Goal: Navigation & Orientation: Find specific page/section

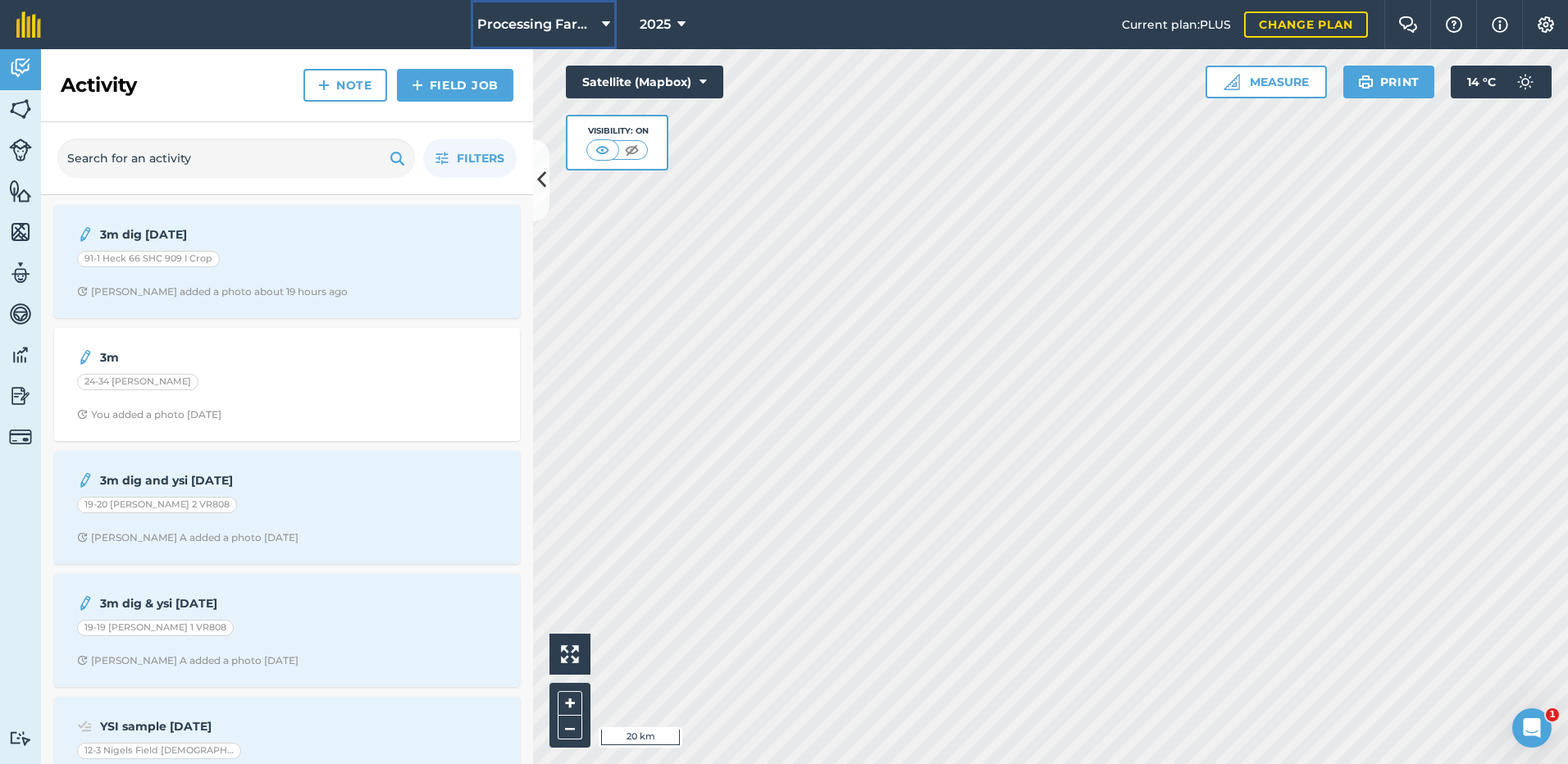
click at [602, 22] on icon at bounding box center [605, 25] width 8 height 19
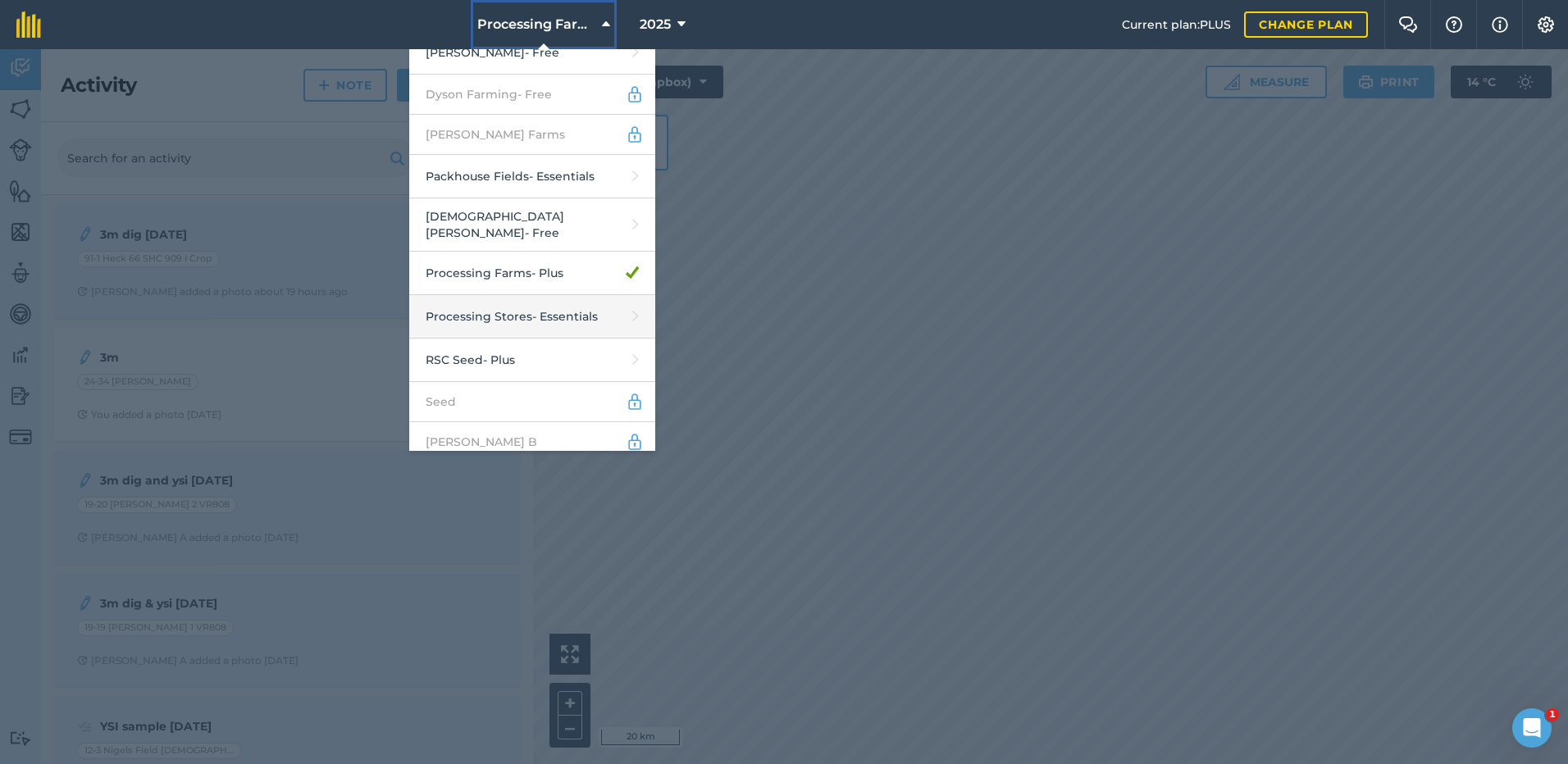
scroll to position [150, 0]
click at [476, 309] on link "Processing Stores - Essentials" at bounding box center [532, 314] width 246 height 43
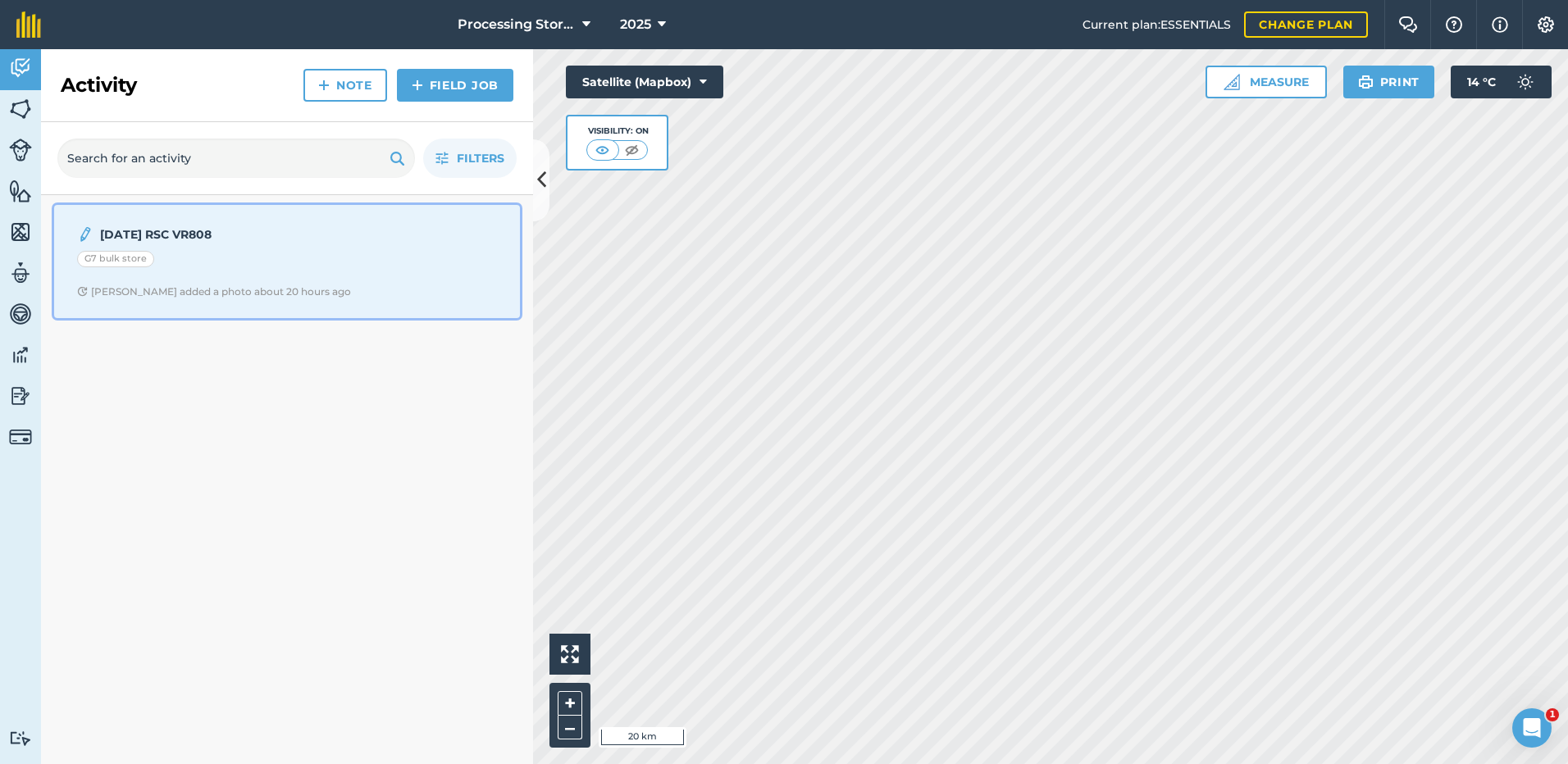
click at [99, 261] on div "G7 bulk store" at bounding box center [115, 259] width 77 height 17
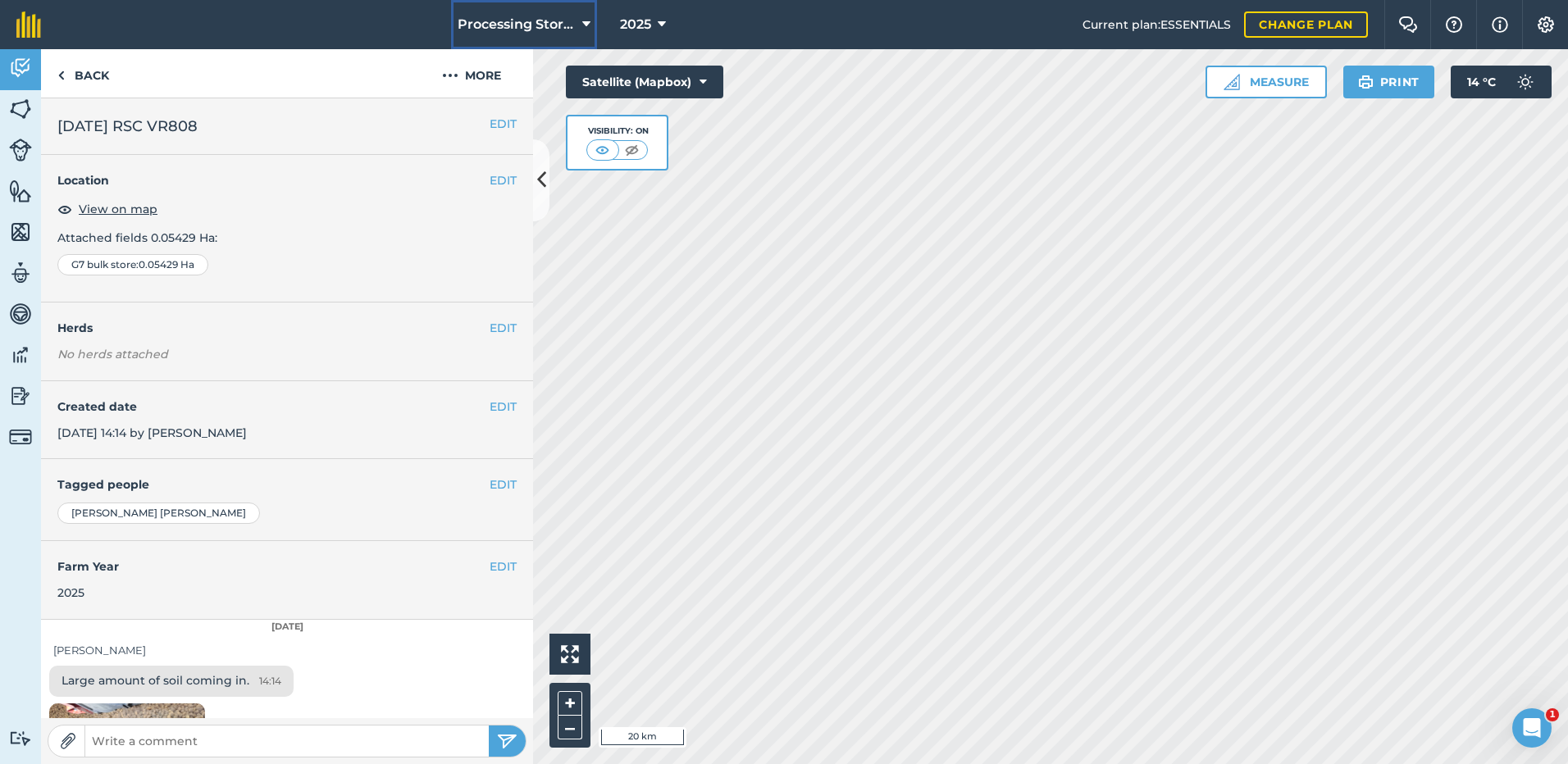
click at [582, 17] on icon at bounding box center [586, 25] width 8 height 19
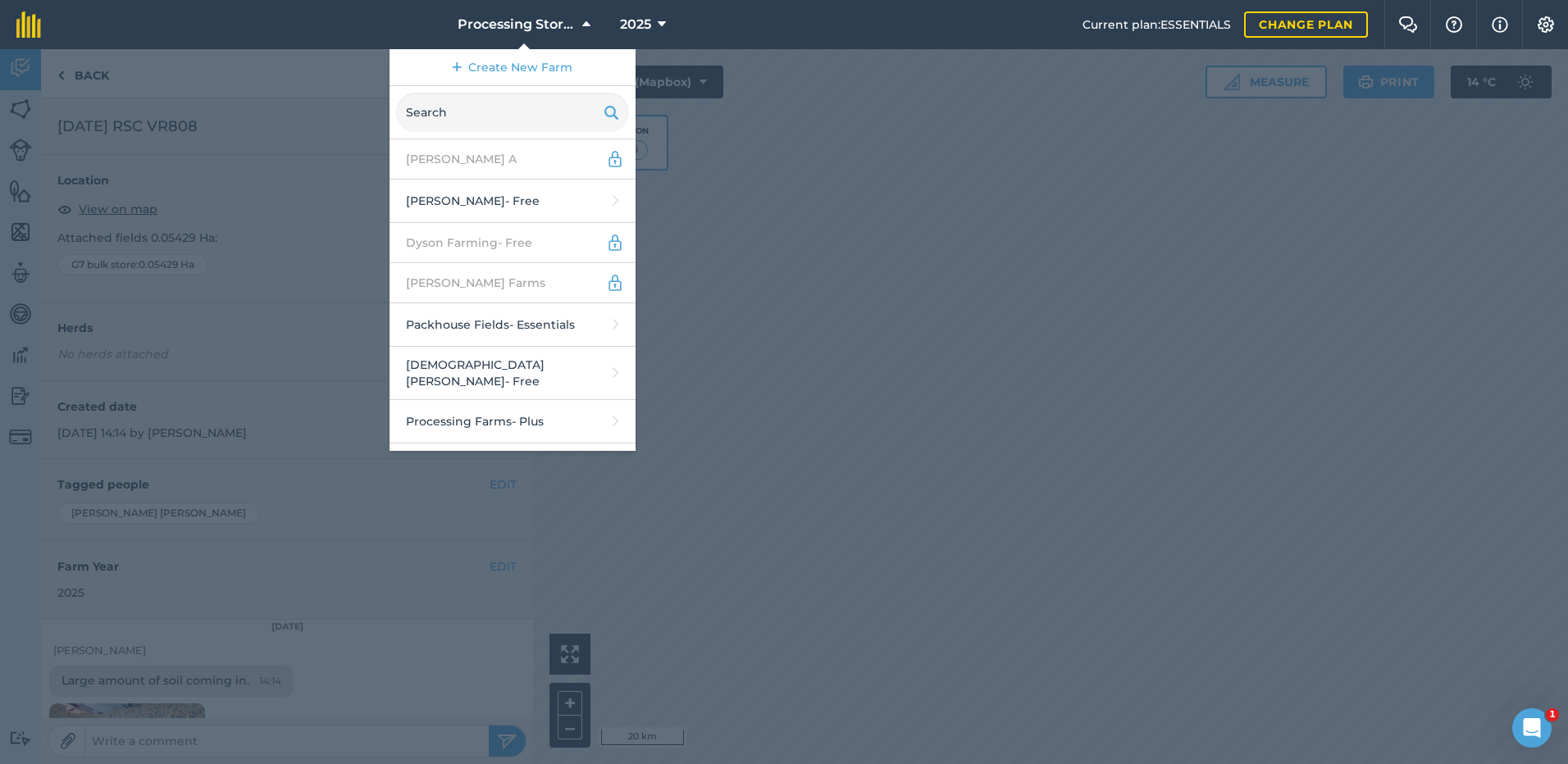
click at [295, 26] on nav "Processing Stores Create New Farm [PERSON_NAME] A [PERSON_NAME] - Free Dyson Fa…" at bounding box center [570, 25] width 1025 height 49
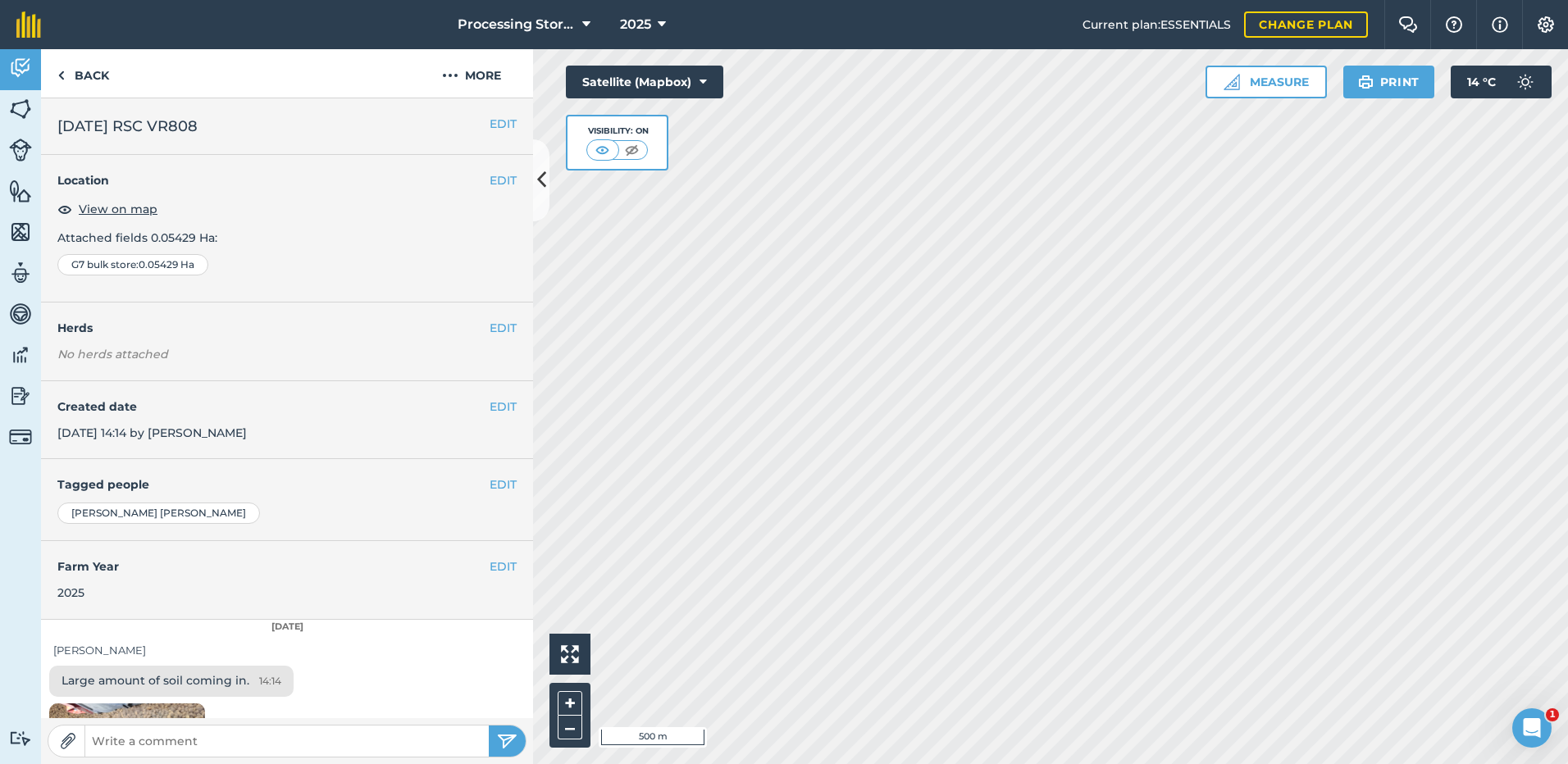
click at [386, 337] on div "Activity Fields Livestock Features Maps Team Vehicles Data Reporting Billing Tu…" at bounding box center [784, 406] width 1568 height 715
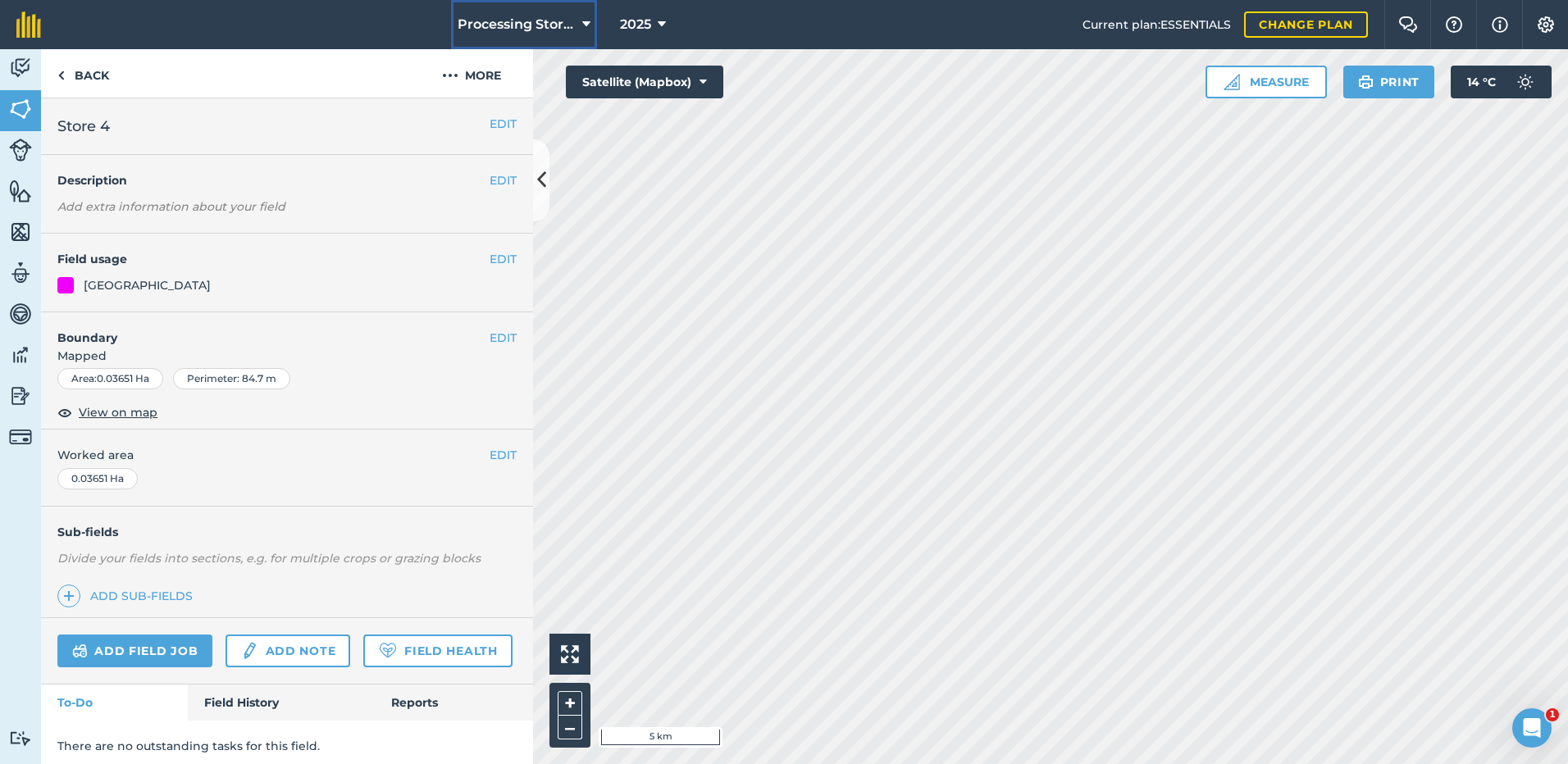
click at [582, 17] on icon at bounding box center [586, 25] width 8 height 19
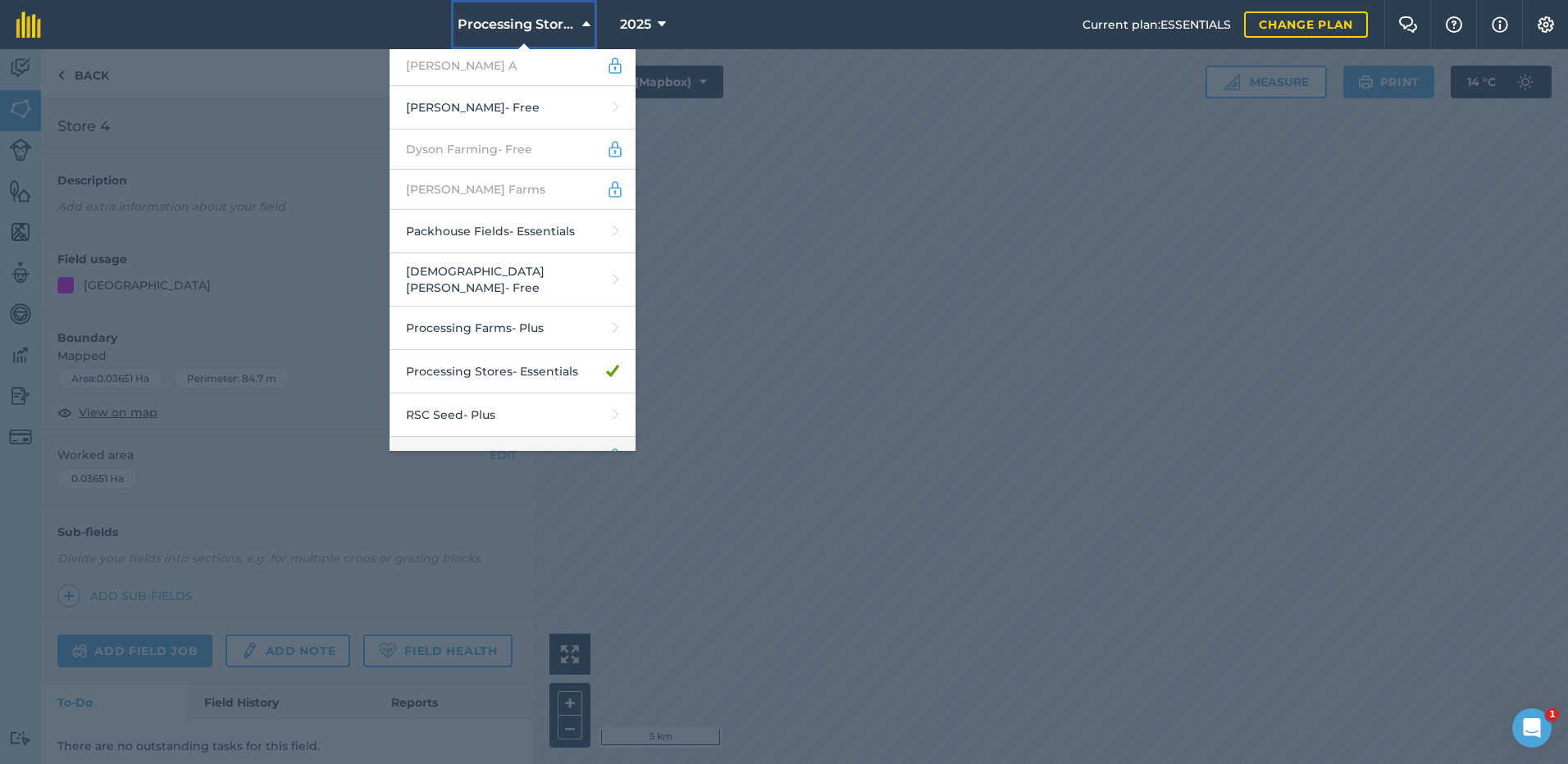
scroll to position [150, 0]
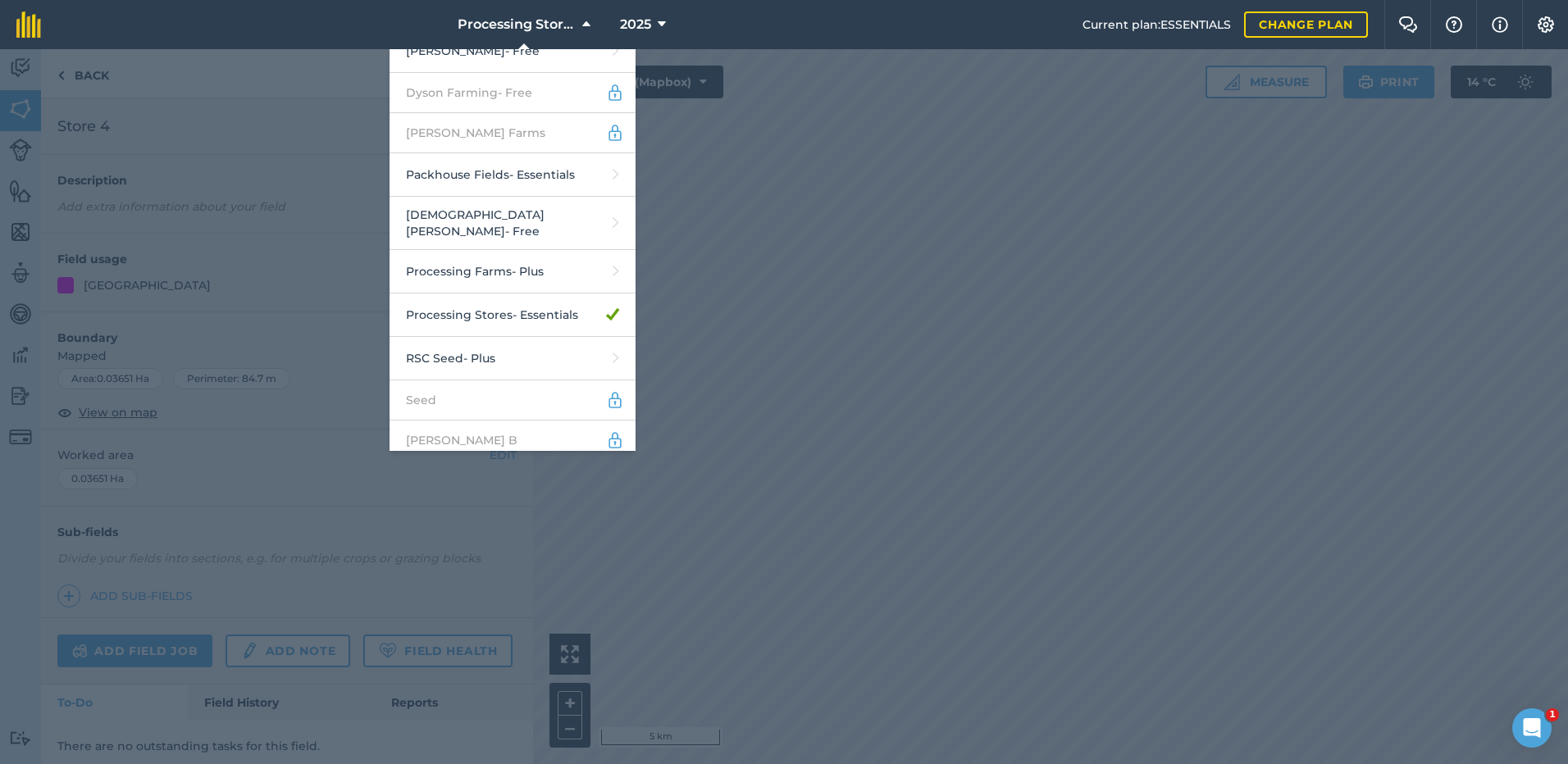
click at [619, 518] on div at bounding box center [784, 406] width 1568 height 715
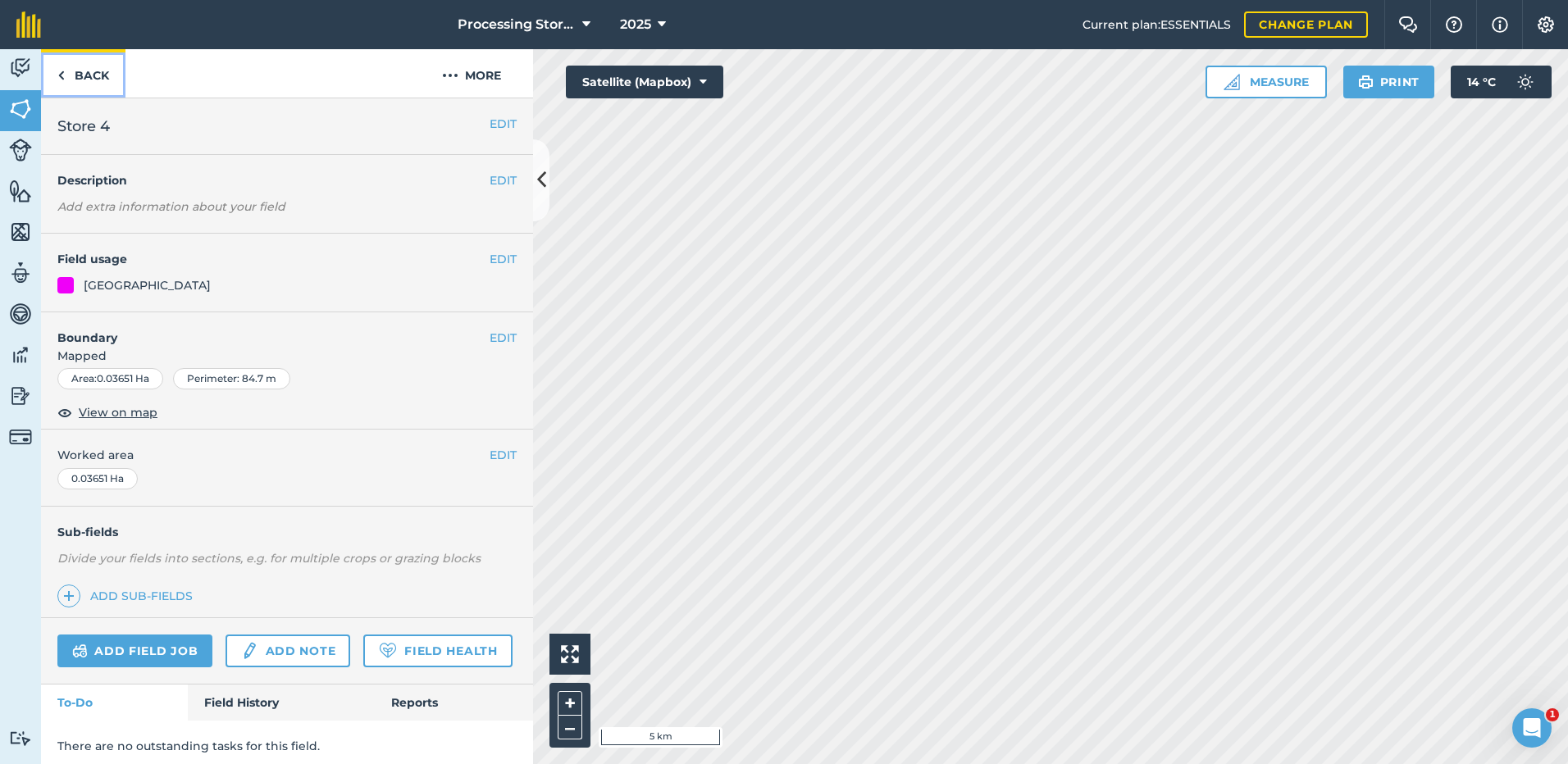
click at [72, 69] on link "Back" at bounding box center [83, 73] width 85 height 49
click at [62, 72] on img at bounding box center [61, 75] width 7 height 19
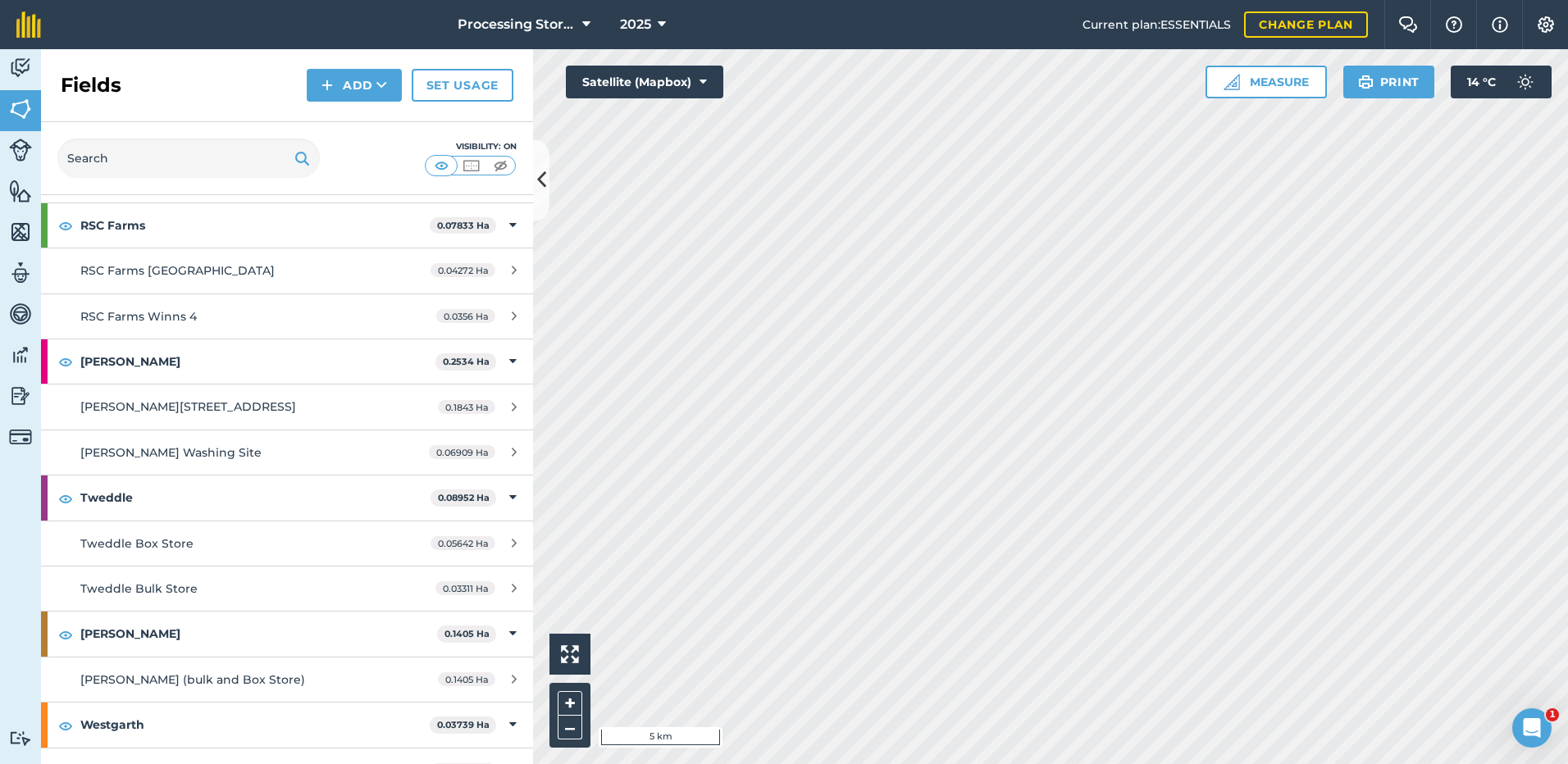
scroll to position [3367, 0]
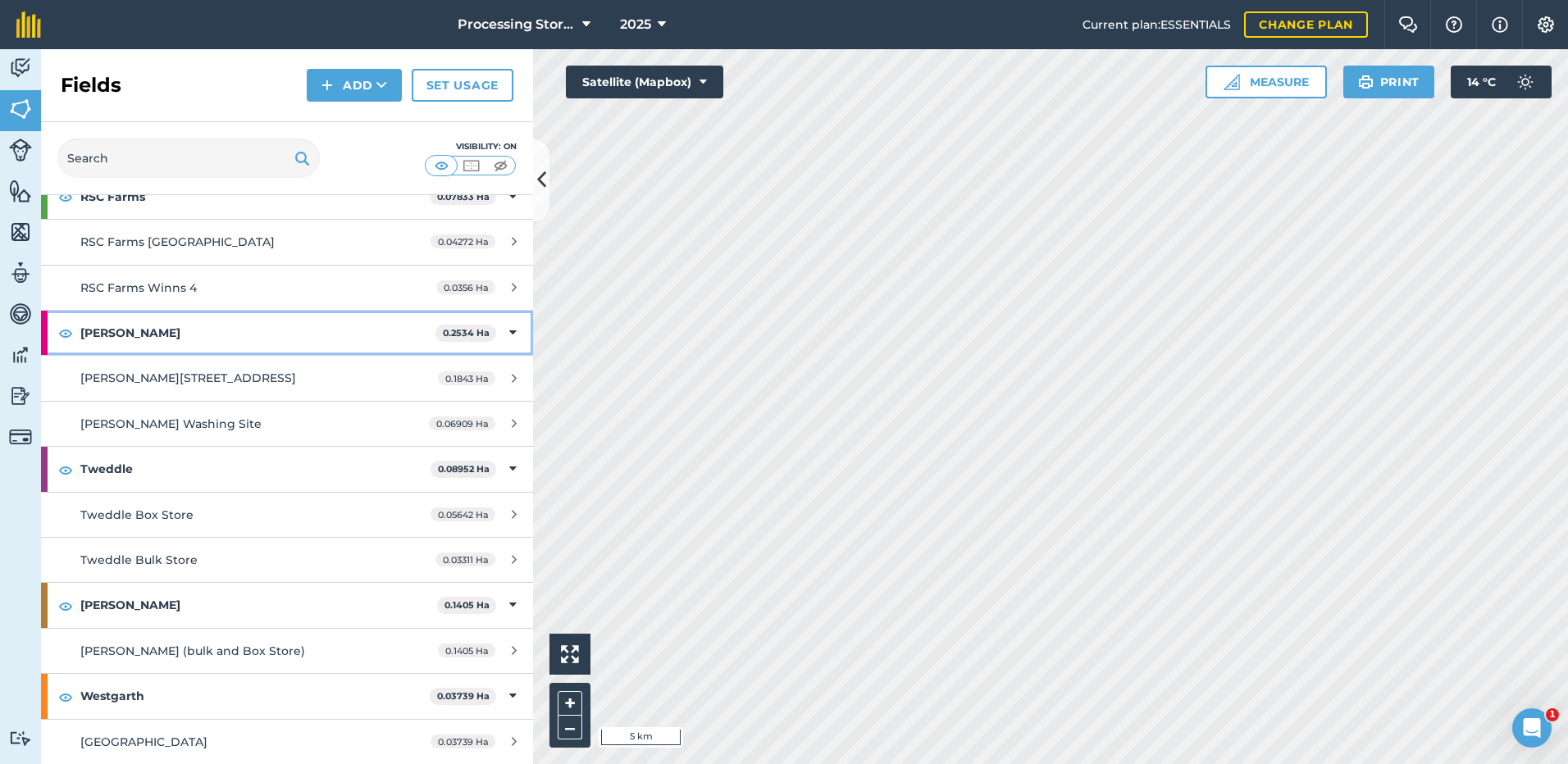
click at [107, 331] on strong "[PERSON_NAME]" at bounding box center [258, 333] width 355 height 44
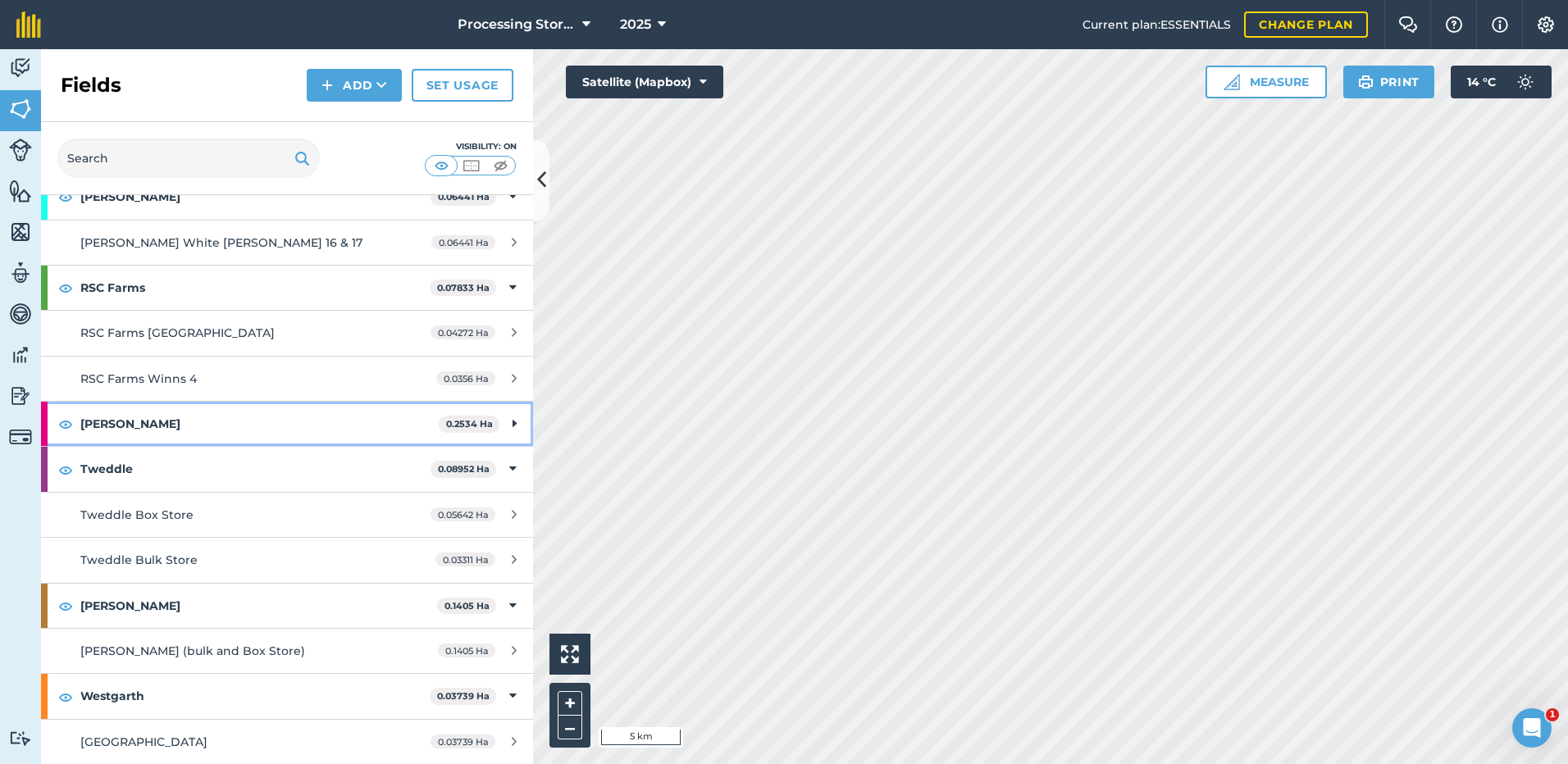
click at [110, 428] on strong "[PERSON_NAME]" at bounding box center [260, 424] width 359 height 44
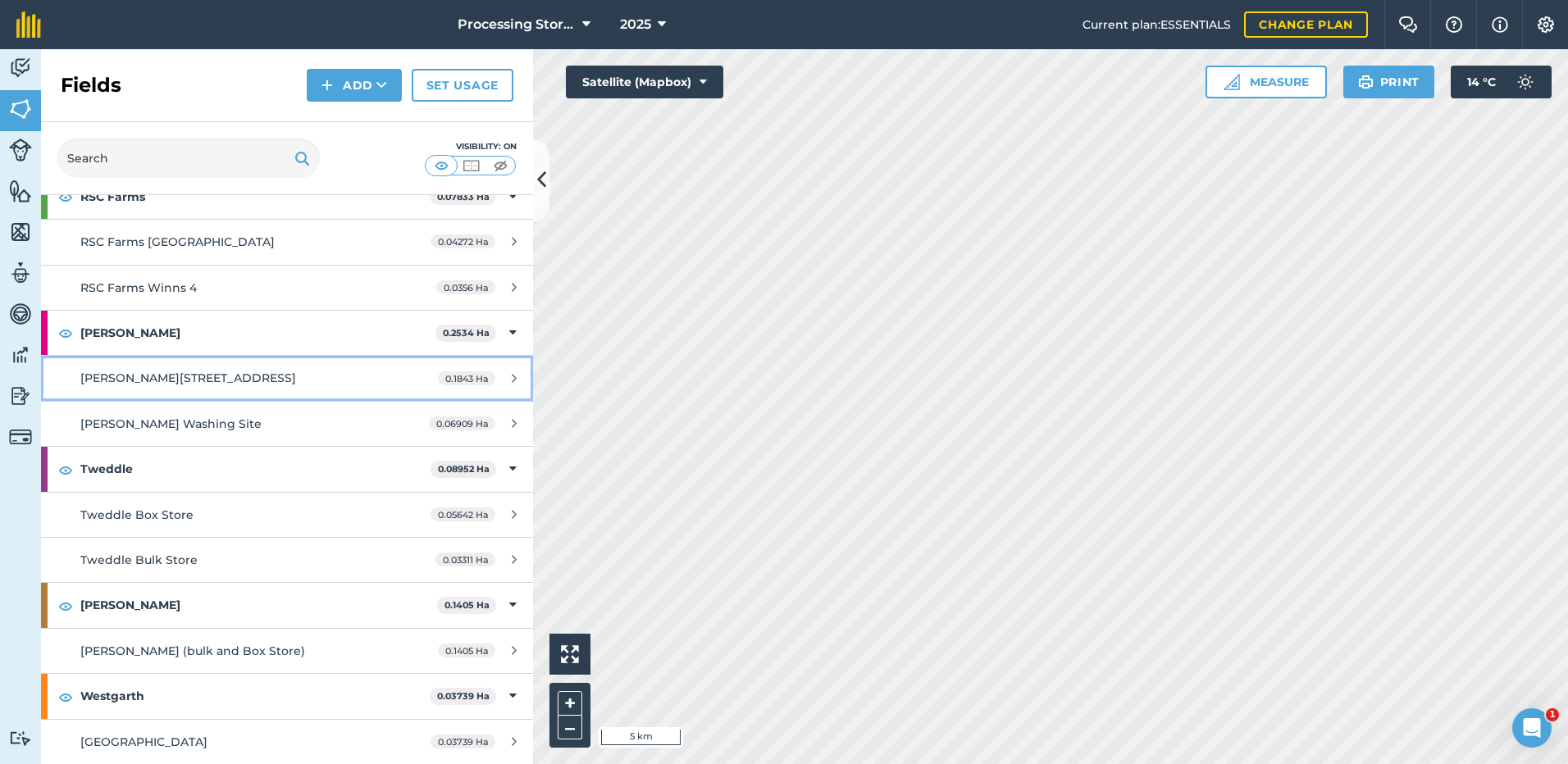
click at [103, 383] on span "[PERSON_NAME][STREET_ADDRESS]" at bounding box center [188, 378] width 216 height 15
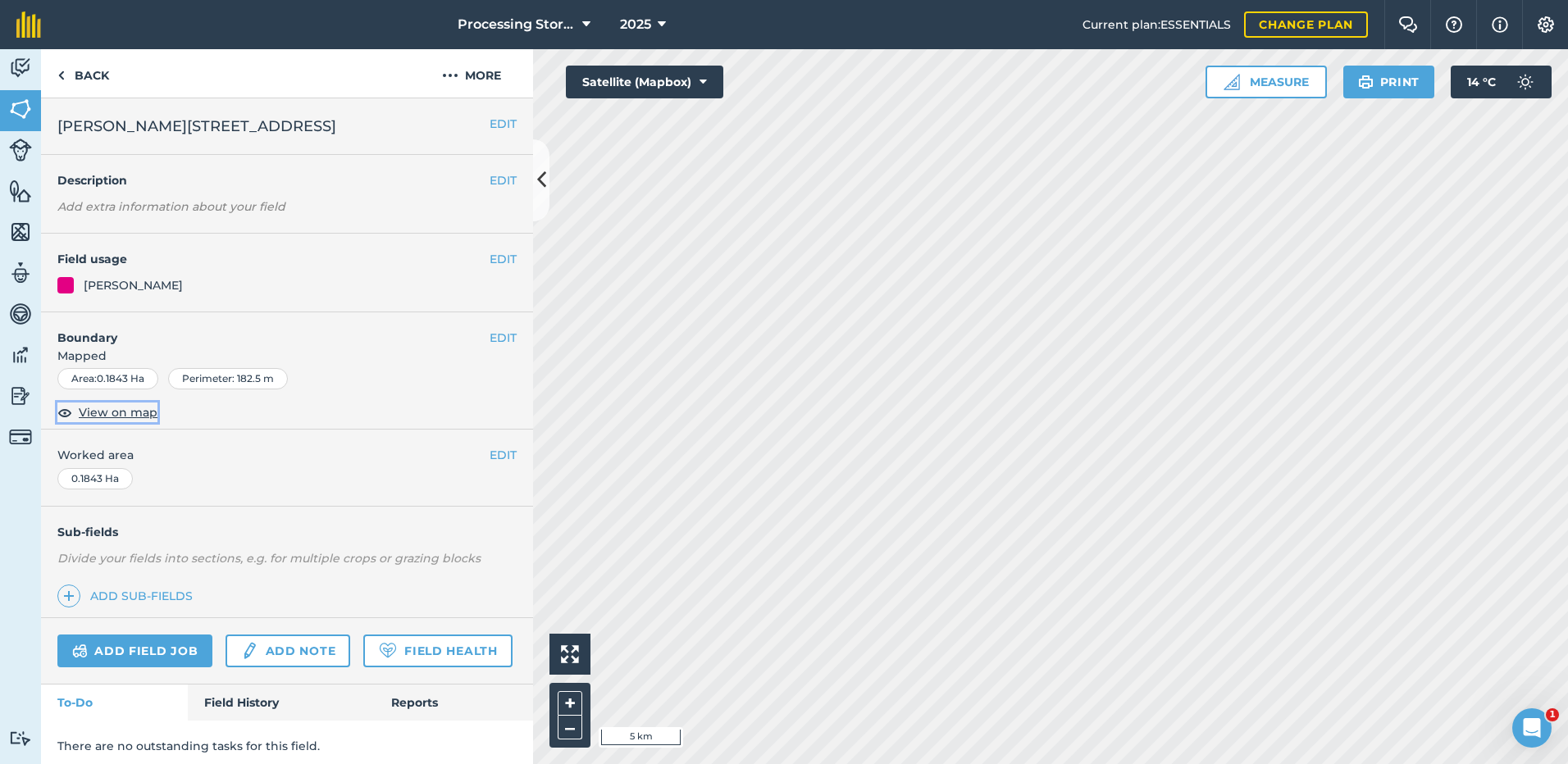
click at [110, 409] on span "View on map" at bounding box center [117, 412] width 79 height 18
click at [88, 77] on link "Back" at bounding box center [83, 73] width 85 height 49
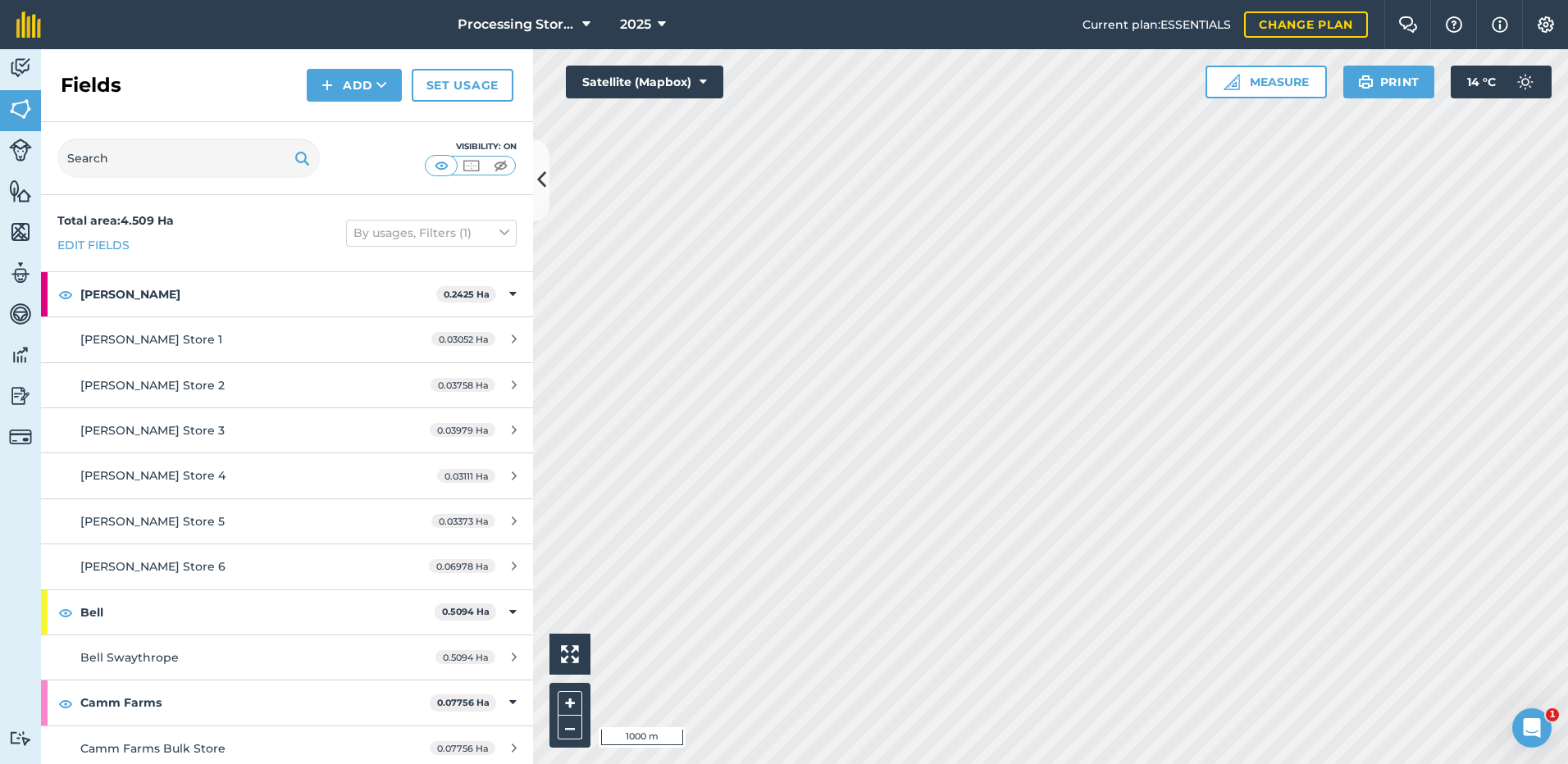
click at [521, 529] on div "Activity Fields Livestock Features Maps Team Vehicles Data Reporting Billing Tu…" at bounding box center [784, 406] width 1568 height 715
click at [956, 763] on html "Processing Stores 2025 Current plan : ESSENTIALS Change plan Farm Chat Help Inf…" at bounding box center [784, 382] width 1568 height 764
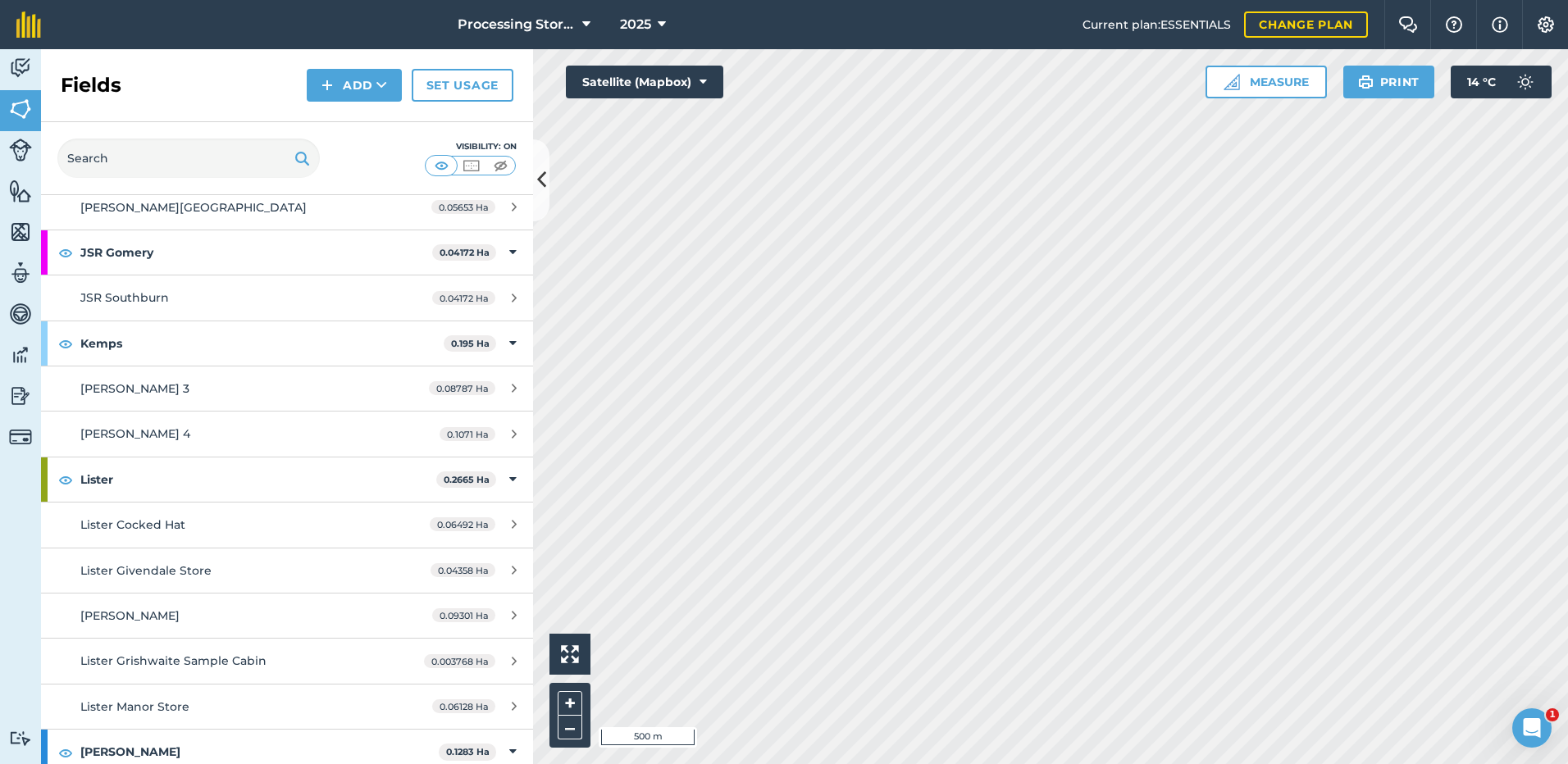
scroll to position [2296, 0]
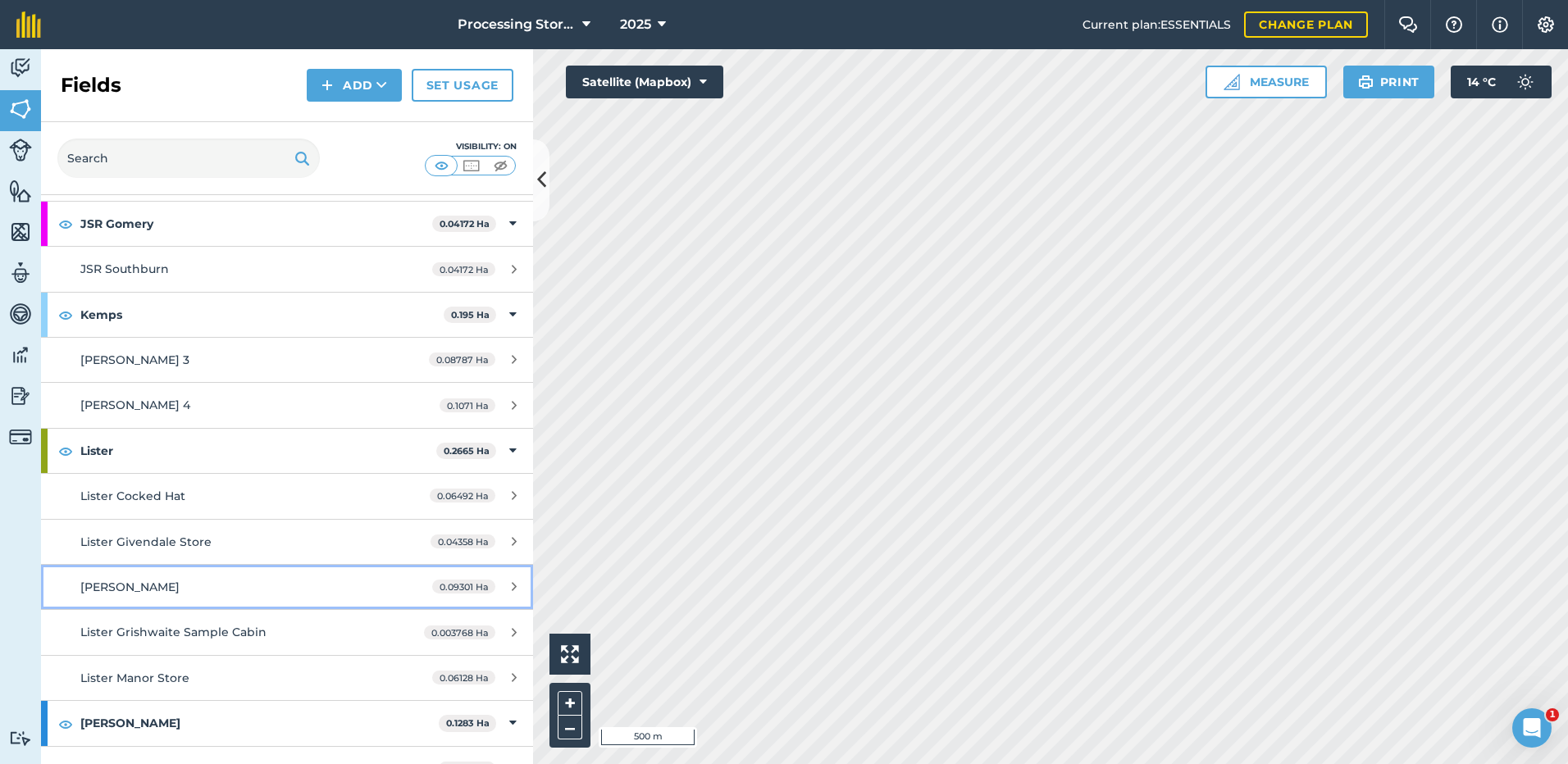
click at [122, 586] on span "[PERSON_NAME]" at bounding box center [130, 586] width 99 height 15
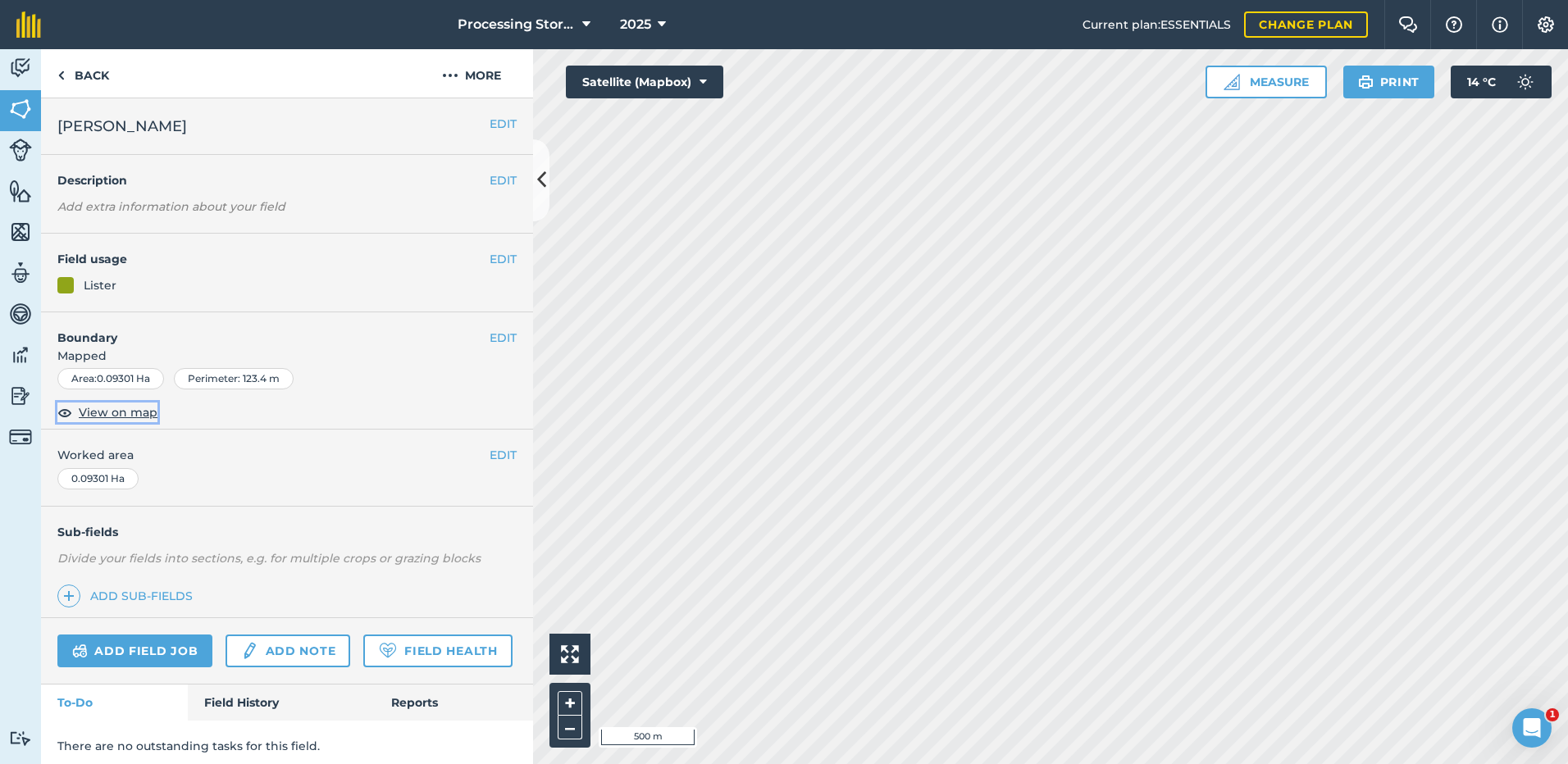
click at [110, 414] on span "View on map" at bounding box center [117, 412] width 79 height 18
click at [68, 78] on link "Back" at bounding box center [83, 73] width 85 height 49
click at [67, 76] on link "Back" at bounding box center [83, 73] width 85 height 49
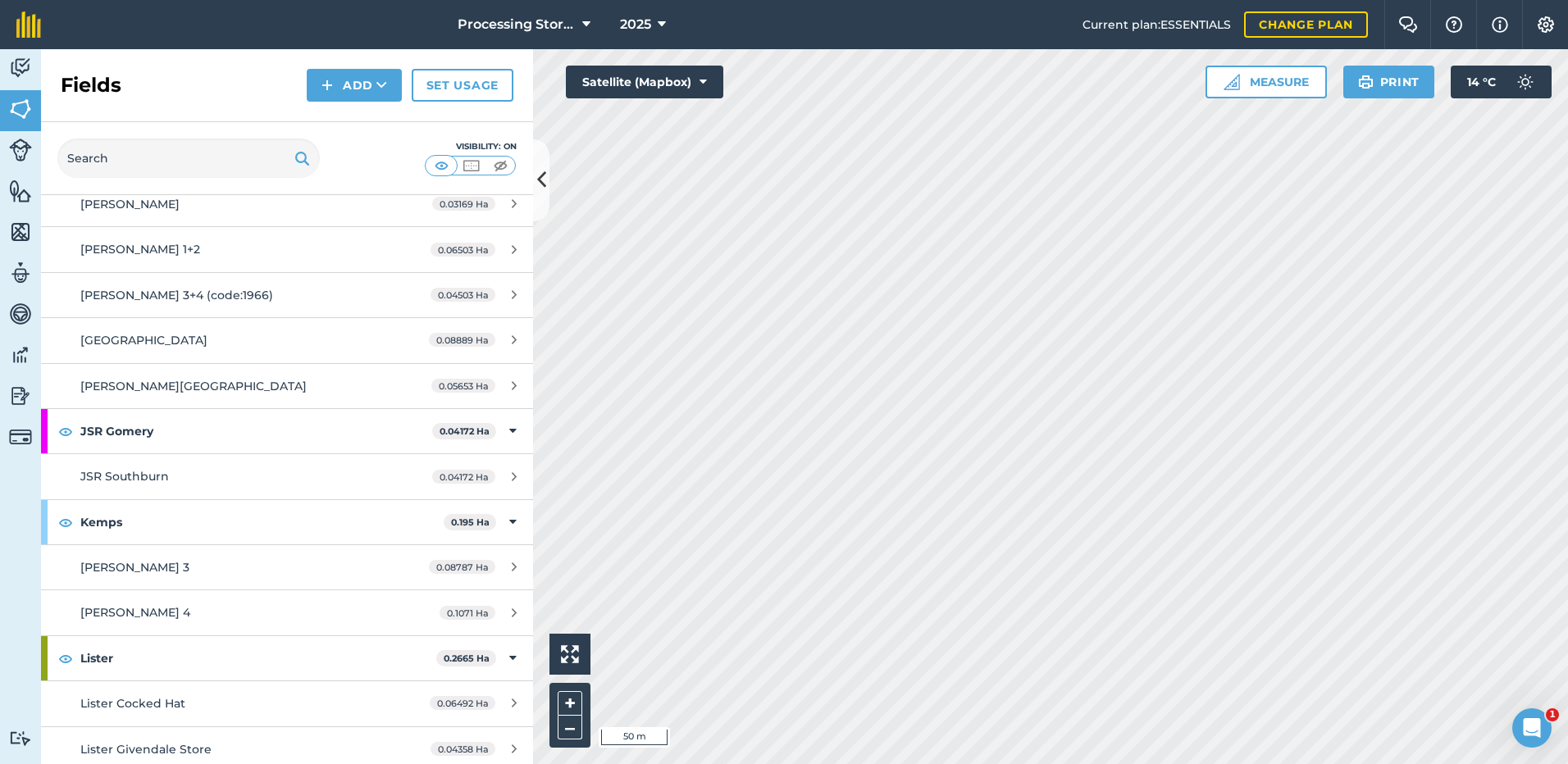
scroll to position [2055, 0]
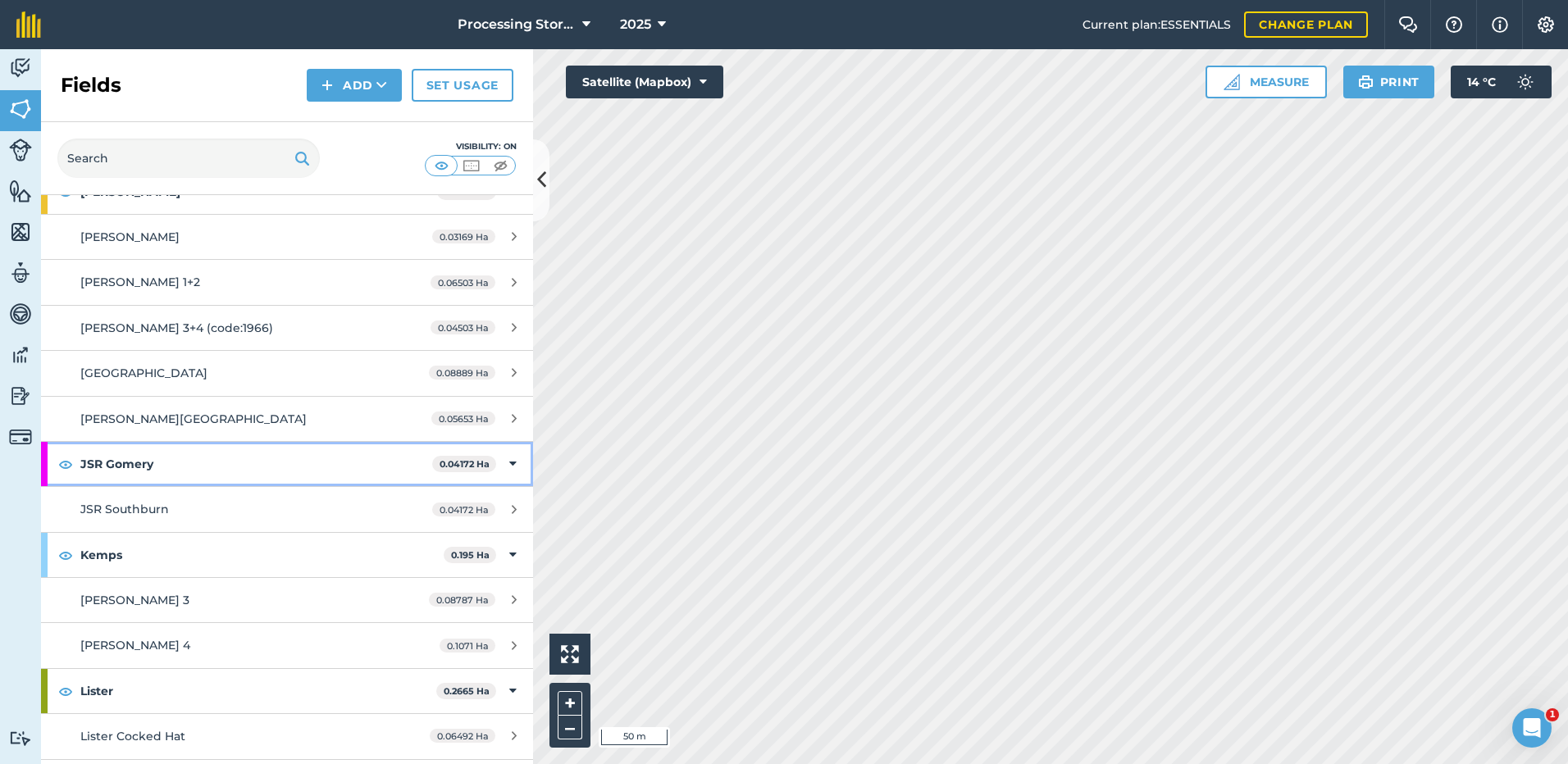
click at [109, 463] on strong "JSR Gomery" at bounding box center [256, 464] width 352 height 44
click at [496, 466] on div "JSR Gomery 0.04172 Ha" at bounding box center [286, 464] width 492 height 44
click at [102, 465] on strong "JSR Gomery" at bounding box center [256, 464] width 352 height 44
click at [102, 465] on strong "JSR Gomery" at bounding box center [258, 464] width 355 height 44
click at [67, 464] on img at bounding box center [65, 464] width 15 height 19
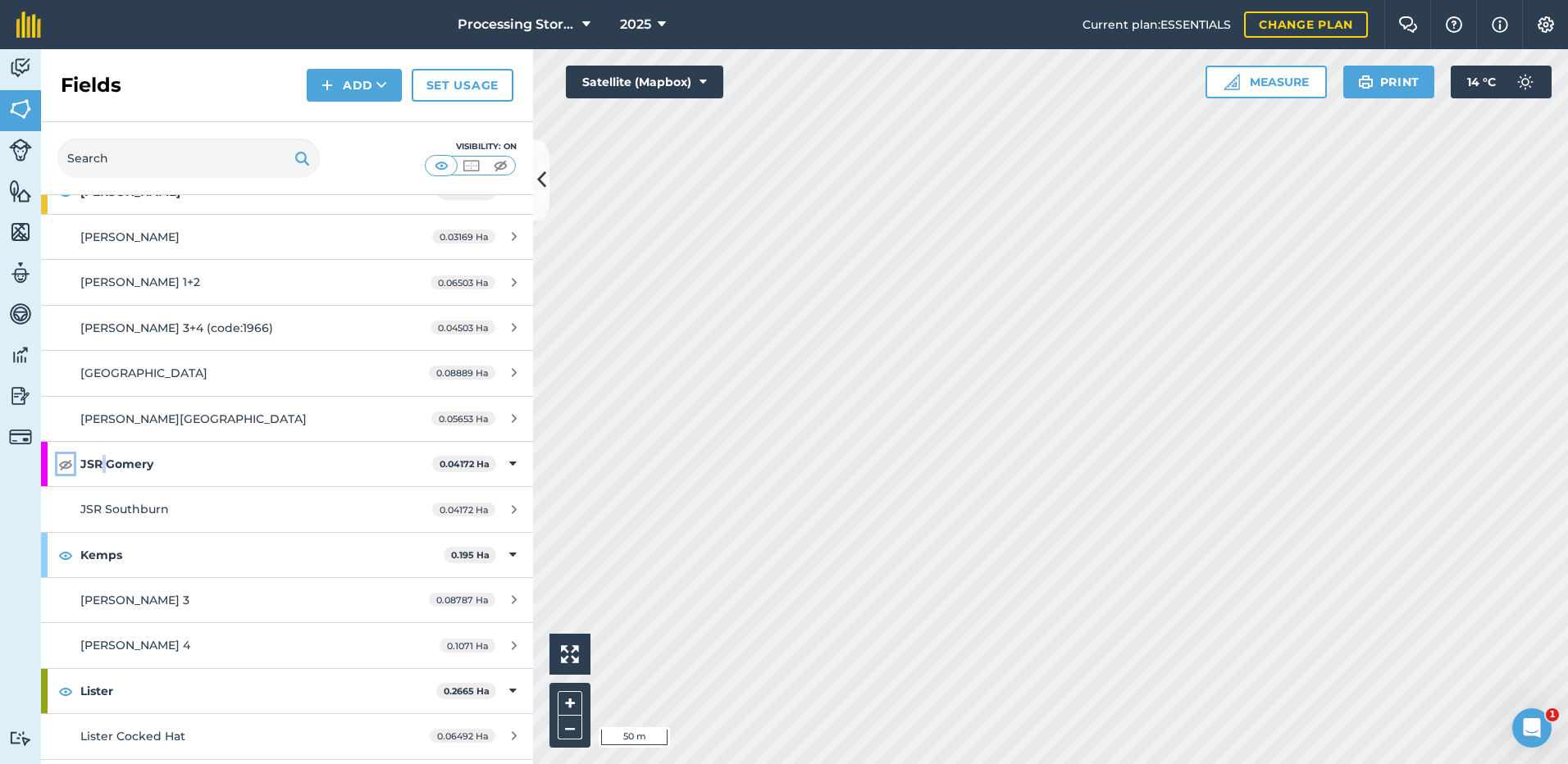
click at [67, 464] on img at bounding box center [65, 464] width 15 height 19
click at [123, 512] on span "JSR Southburn" at bounding box center [125, 509] width 88 height 15
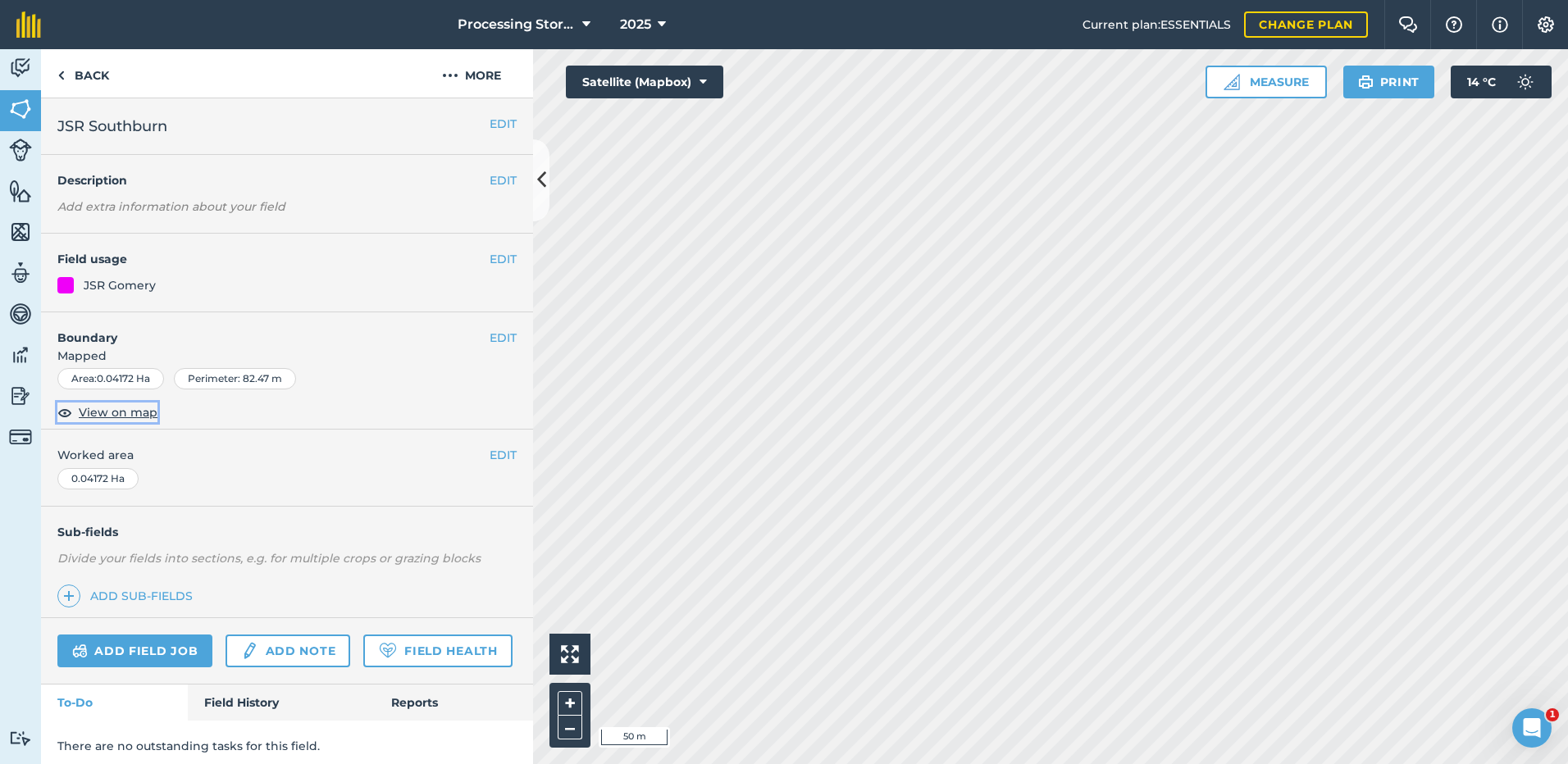
click at [101, 410] on span "View on map" at bounding box center [117, 412] width 79 height 18
click at [65, 78] on link "Back" at bounding box center [83, 73] width 85 height 49
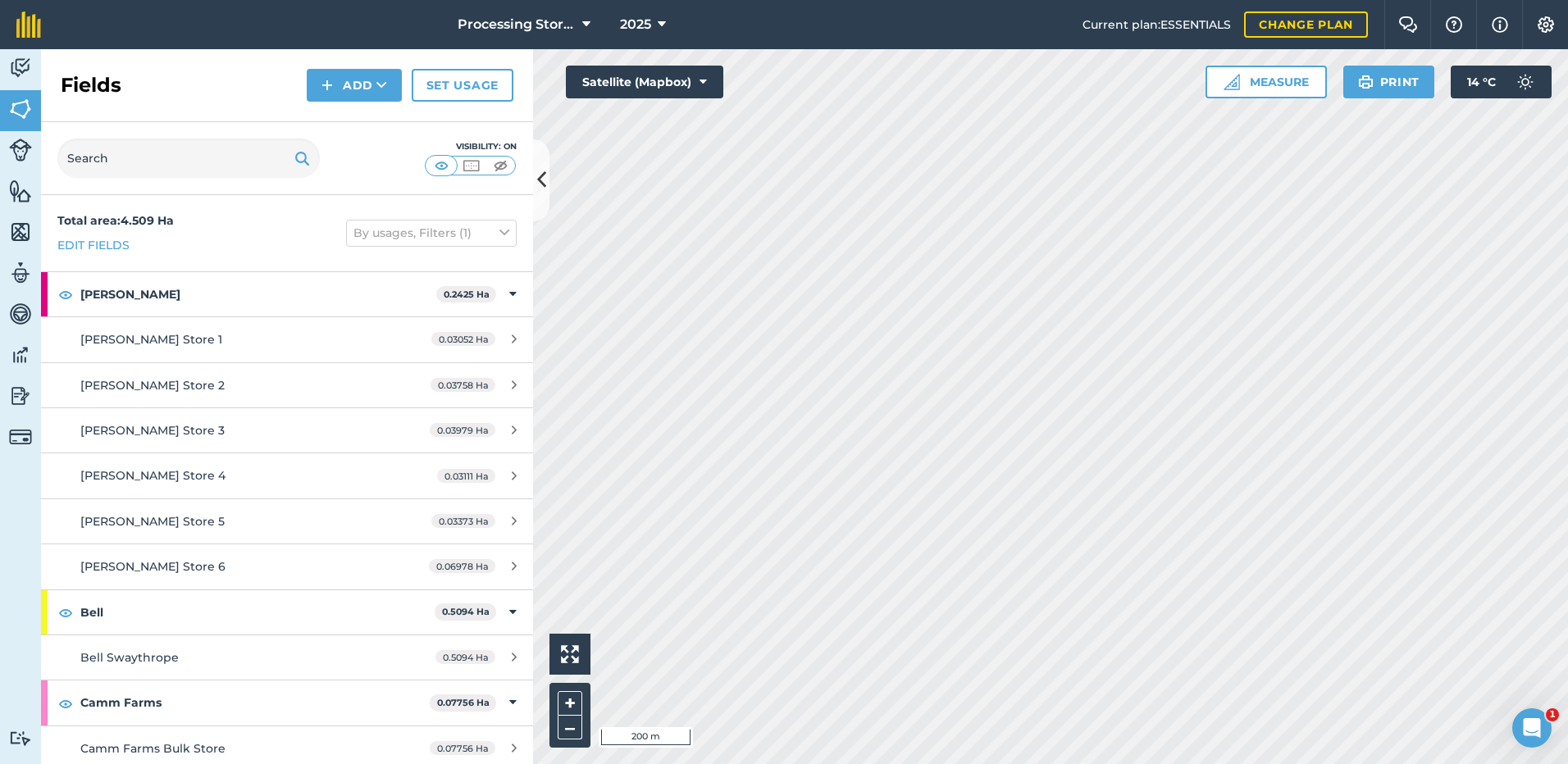
click at [1567, 303] on html "Processing Stores 2025 Current plan : ESSENTIALS Change plan Farm Chat Help Inf…" at bounding box center [784, 382] width 1568 height 764
click at [1241, 763] on html "Processing Stores 2025 Current plan : ESSENTIALS Change plan Farm Chat Help Inf…" at bounding box center [784, 382] width 1568 height 764
